Goal: Information Seeking & Learning: Learn about a topic

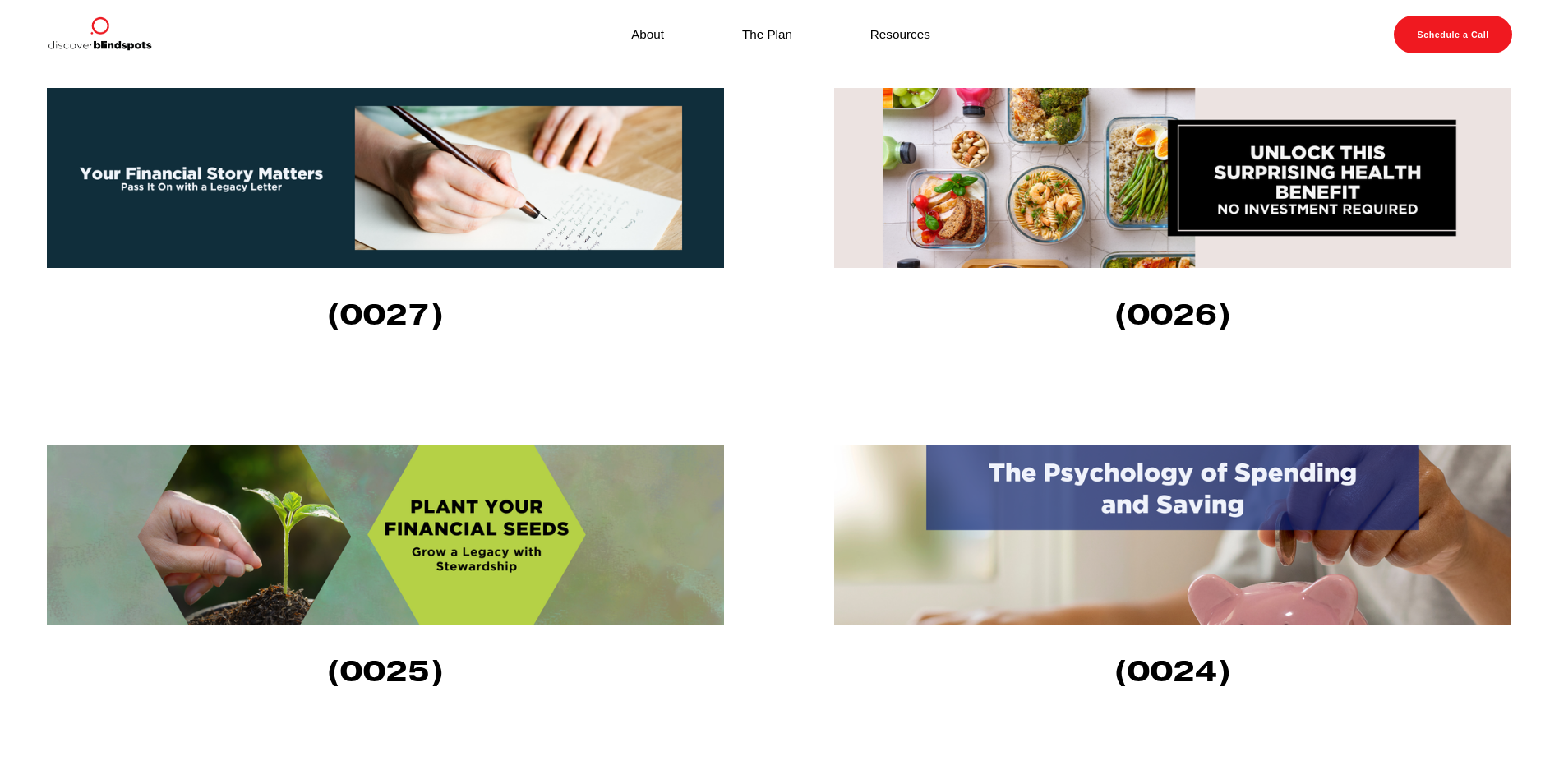
scroll to position [904, 0]
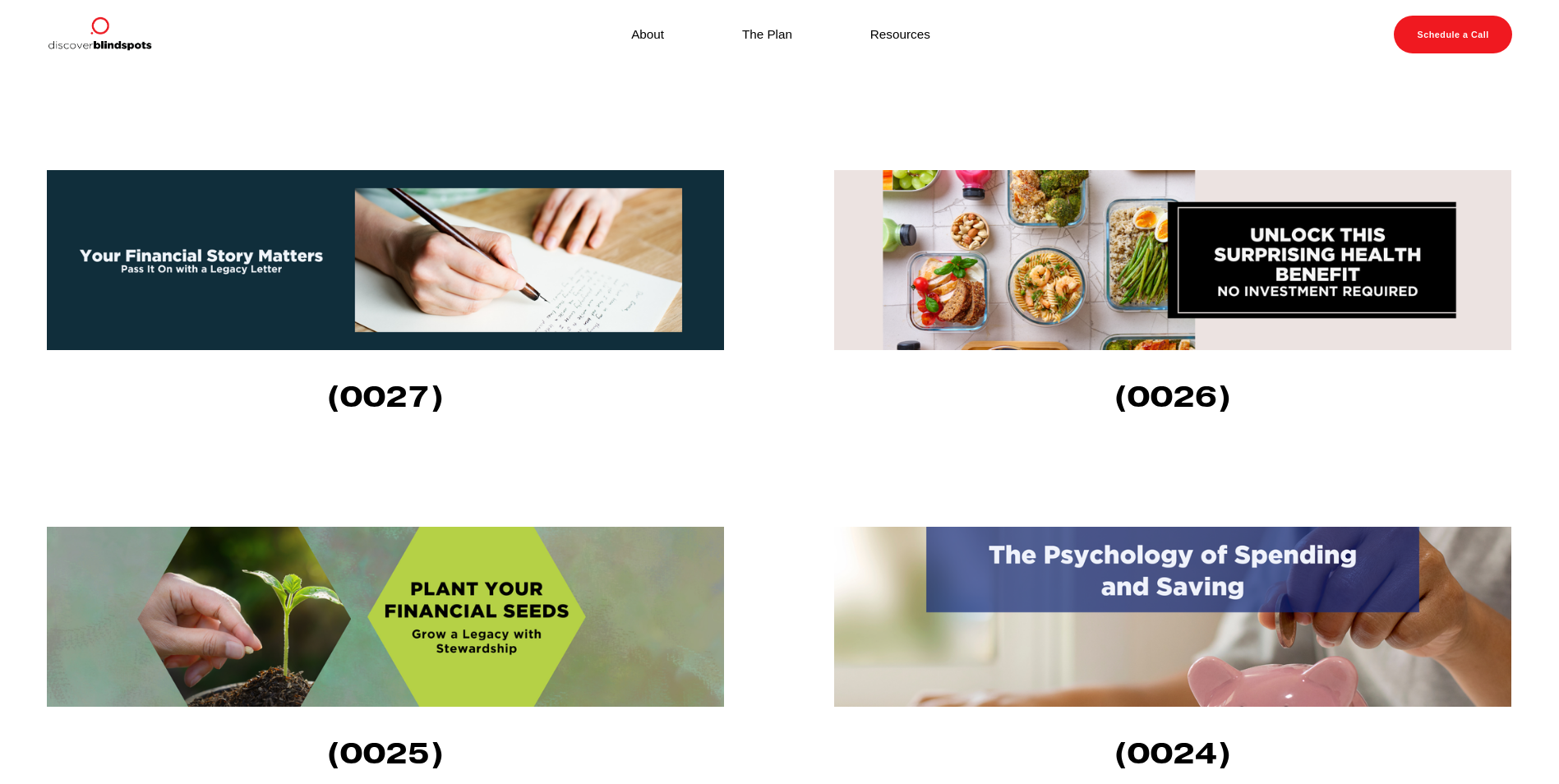
click at [1153, 275] on img at bounding box center [1173, 260] width 677 height 180
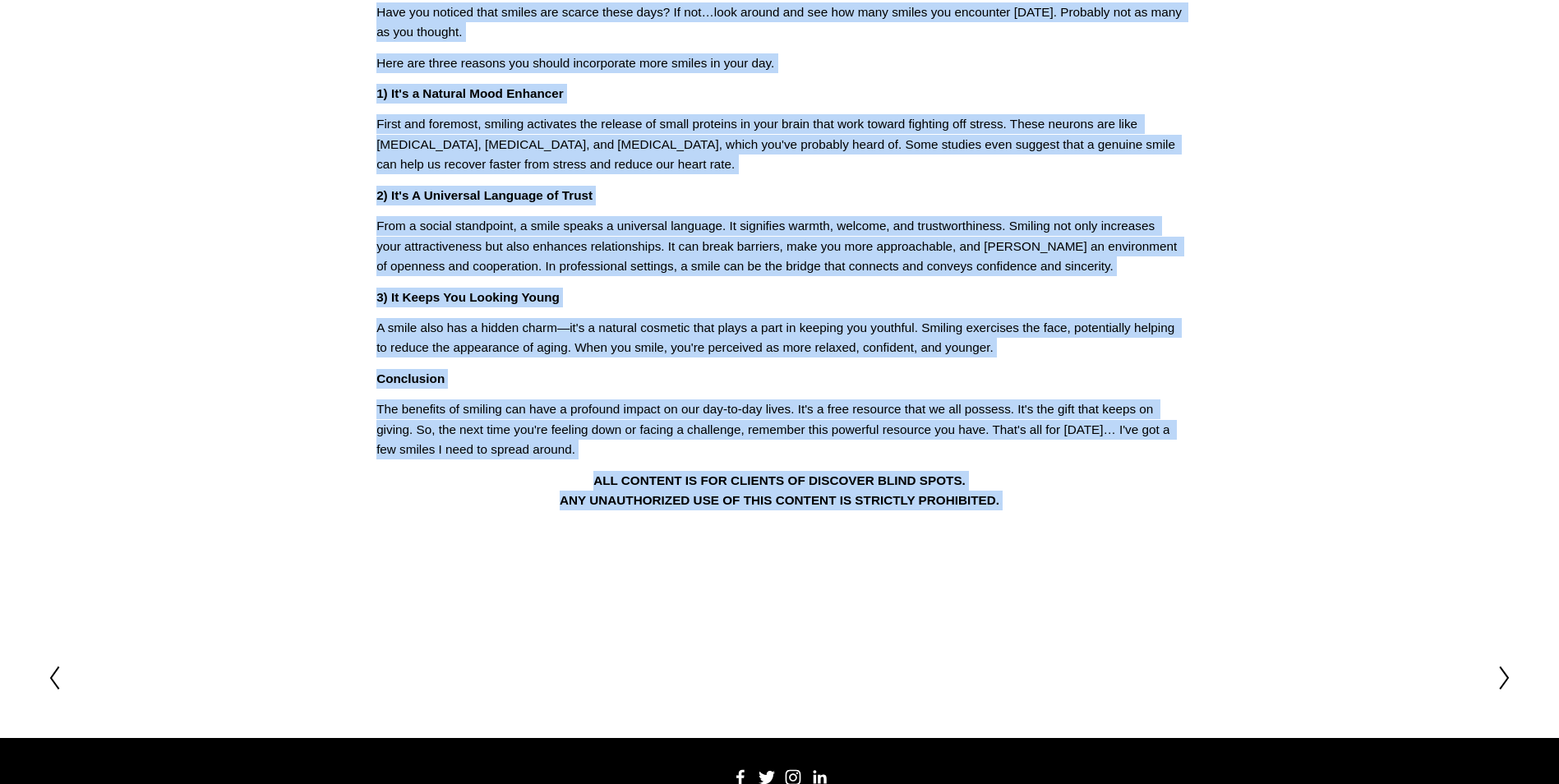
scroll to position [518, 0]
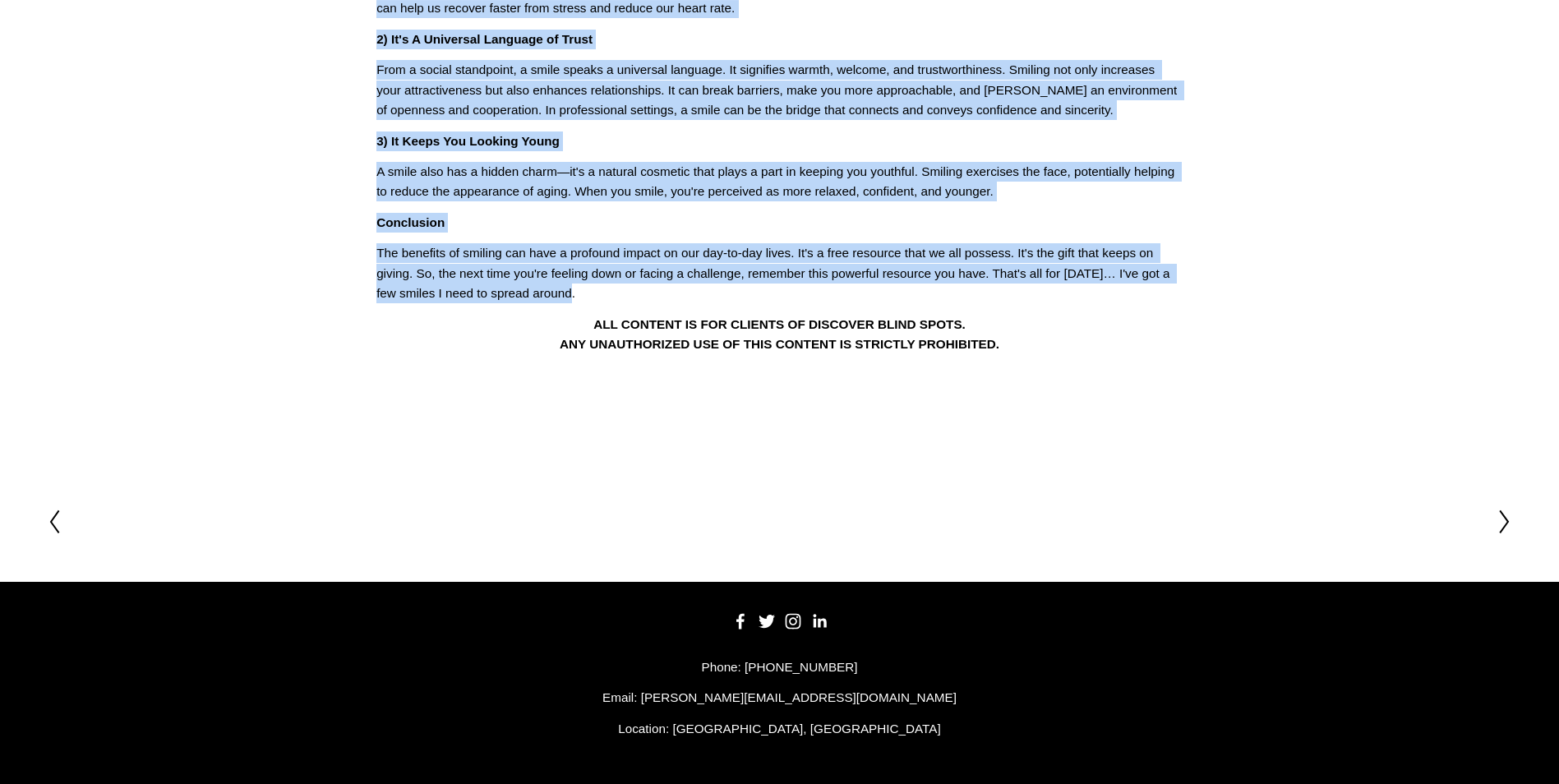
drag, startPoint x: 377, startPoint y: 213, endPoint x: 589, endPoint y: 282, distance: 222.9
click at [589, 282] on div "What if I told you I had a tip on a new stock that could transform your day, im…" at bounding box center [779, 34] width 806 height 641
drag, startPoint x: 589, startPoint y: 282, endPoint x: 524, endPoint y: 256, distance: 70.0
copy div "Lore ip D sita con A eli s doe te i utl etdol magn aliqu enimadmin veni qui, no…"
